Goal: Check status

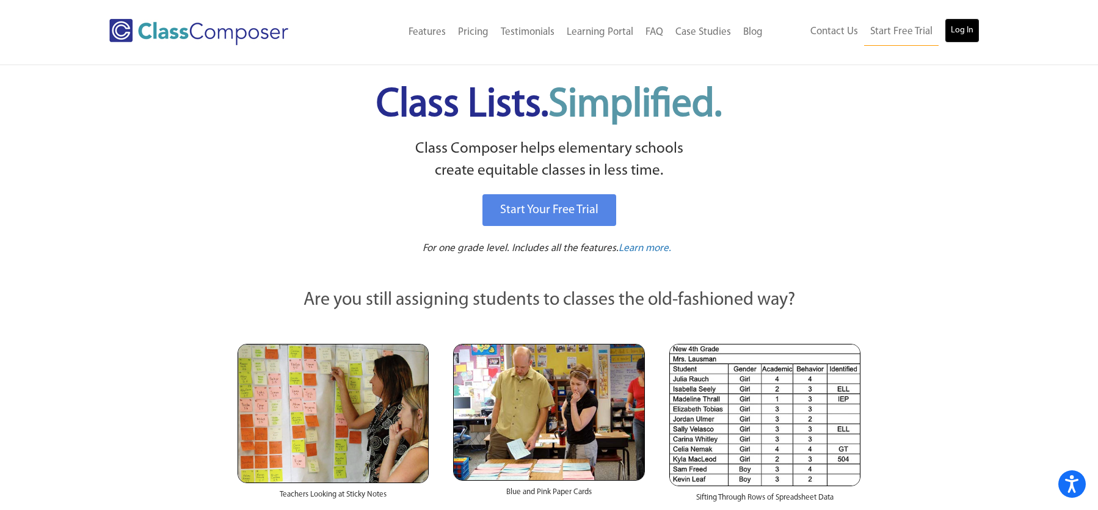
click at [966, 27] on link "Log In" at bounding box center [962, 30] width 35 height 24
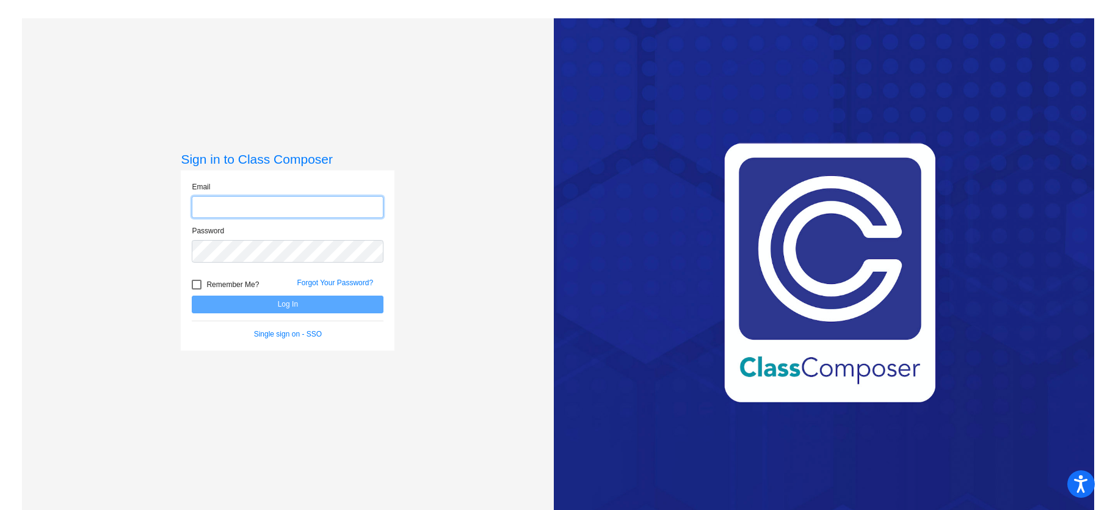
type input "[EMAIL_ADDRESS][DOMAIN_NAME]"
click at [285, 305] on button "Log In" at bounding box center [288, 305] width 192 height 18
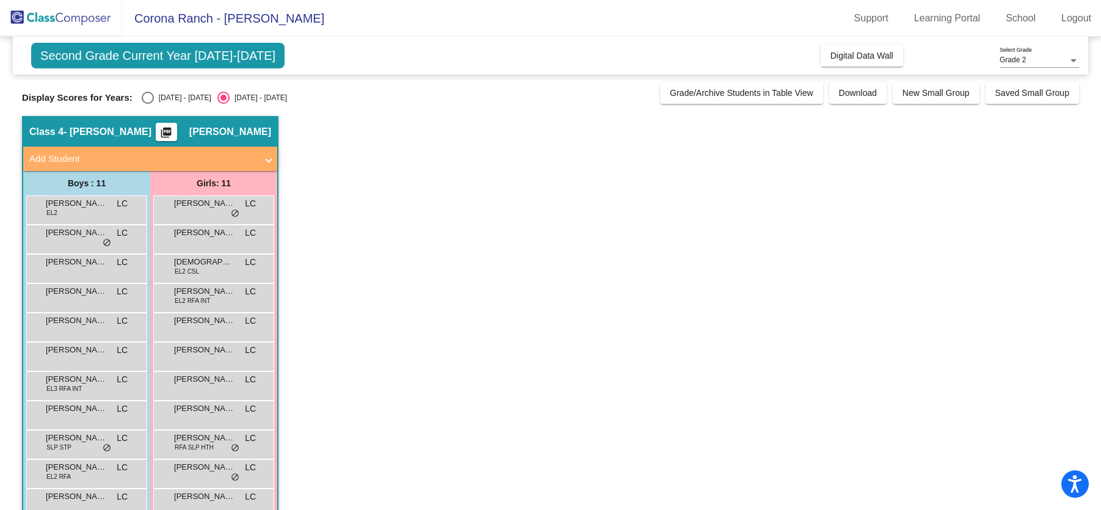
click at [152, 94] on div "Select an option" at bounding box center [148, 98] width 12 height 12
click at [148, 104] on input "[DATE] - [DATE]" at bounding box center [147, 104] width 1 height 1
radio input "true"
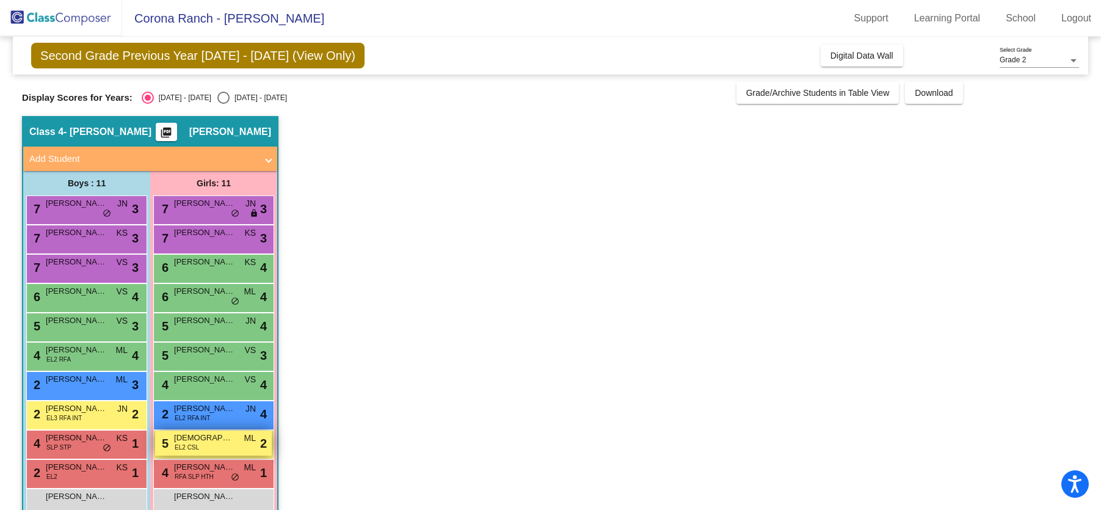
click at [208, 435] on span "[DEMOGRAPHIC_DATA][PERSON_NAME]" at bounding box center [204, 438] width 61 height 12
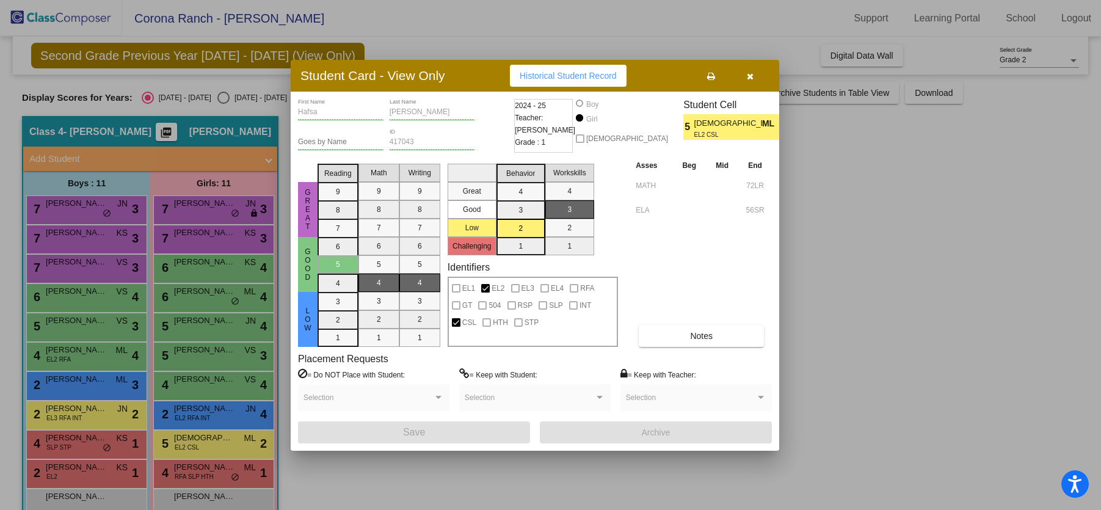
click at [603, 74] on span "Historical Student Record" at bounding box center [568, 76] width 97 height 10
